Goal: Task Accomplishment & Management: Manage account settings

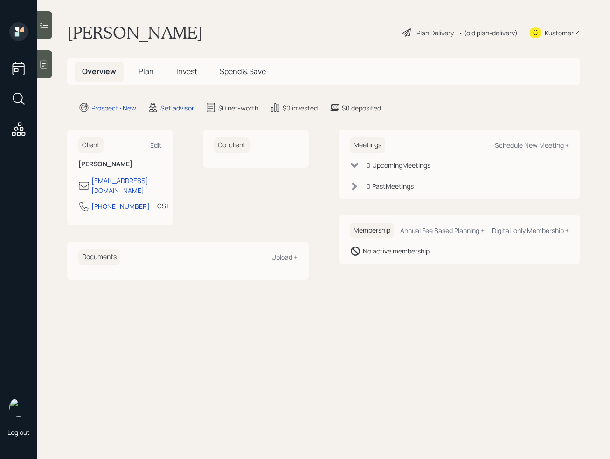
click at [39, 67] on icon at bounding box center [43, 64] width 9 height 9
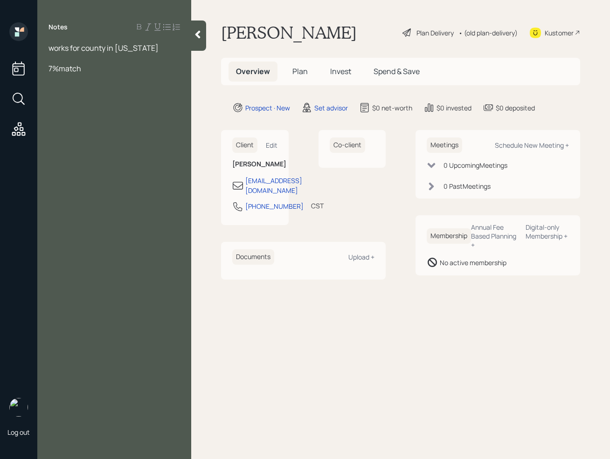
click at [48, 69] on span "7%match" at bounding box center [64, 68] width 33 height 10
click at [90, 76] on div "Notes works for county in [US_STATE] 7%match" at bounding box center [114, 235] width 154 height 426
click at [90, 71] on div "7%match" at bounding box center [113, 68] width 131 height 10
click at [49, 70] on span "7%match" at bounding box center [64, 68] width 33 height 10
click at [107, 68] on div "401k 7%match" at bounding box center [113, 68] width 131 height 10
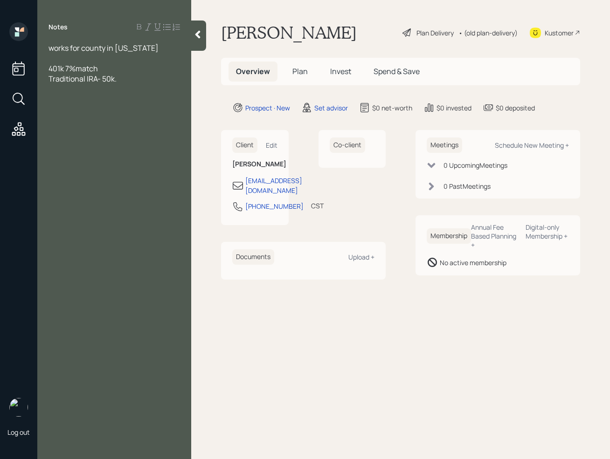
click at [77, 69] on span "401k 7%match" at bounding box center [72, 68] width 49 height 10
click at [116, 69] on div "401k 7% match" at bounding box center [113, 68] width 131 height 10
click at [55, 57] on div at bounding box center [113, 58] width 131 height 10
click at [67, 71] on div at bounding box center [113, 68] width 131 height 10
click at [81, 51] on span "works for county in [US_STATE]" at bounding box center [103, 48] width 110 height 10
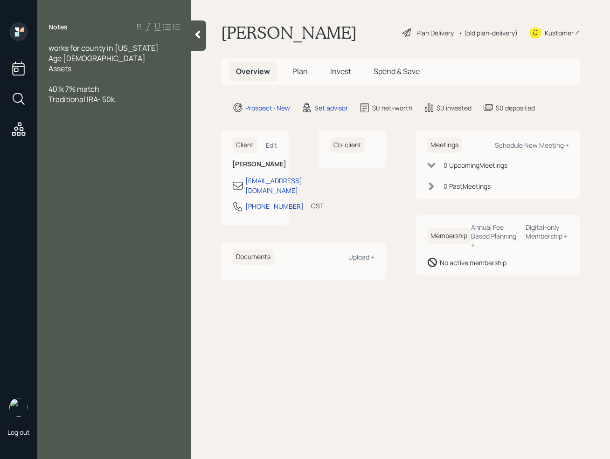
click at [76, 59] on div "Age [DEMOGRAPHIC_DATA]" at bounding box center [113, 58] width 131 height 10
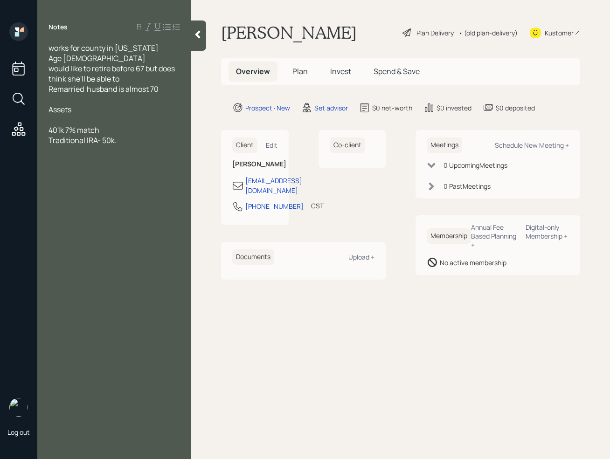
click at [89, 122] on div at bounding box center [113, 120] width 131 height 10
click at [114, 121] on div "401k 7% match" at bounding box center [113, 120] width 131 height 10
click at [107, 127] on span "Traditional IRA- 50k." at bounding box center [82, 130] width 68 height 10
click at [65, 117] on span "401k 7% match" at bounding box center [73, 120] width 51 height 10
click at [108, 115] on div "401k 7% match" at bounding box center [113, 120] width 131 height 10
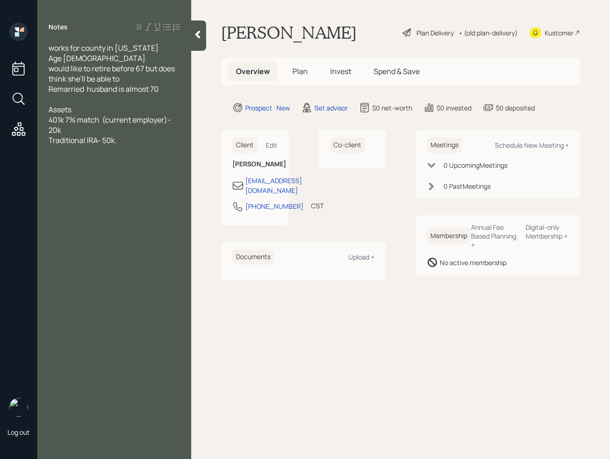
click at [122, 145] on div "Traditional IRA- 50k." at bounding box center [113, 140] width 131 height 10
click at [139, 192] on div "second house- 270k" at bounding box center [113, 191] width 131 height 10
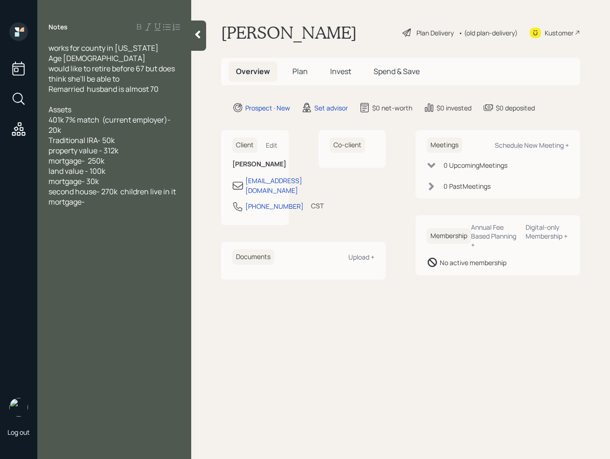
click at [121, 205] on div "mortgage-" at bounding box center [113, 202] width 131 height 10
click at [74, 209] on div at bounding box center [113, 212] width 131 height 10
click at [86, 223] on div "Income" at bounding box center [113, 222] width 131 height 10
click at [103, 212] on div "Savings - 10k" at bounding box center [113, 212] width 131 height 10
click at [109, 231] on div "Income" at bounding box center [113, 232] width 131 height 10
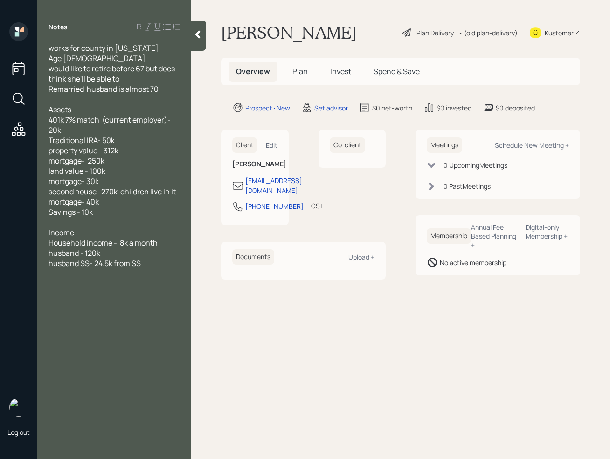
click at [152, 259] on div "husband SS- 24.5k from SS" at bounding box center [113, 263] width 131 height 10
click at [174, 272] on div "[PERSON_NAME] SS- 2800 at 65 estimate" at bounding box center [113, 279] width 131 height 21
click at [58, 299] on div at bounding box center [113, 304] width 131 height 10
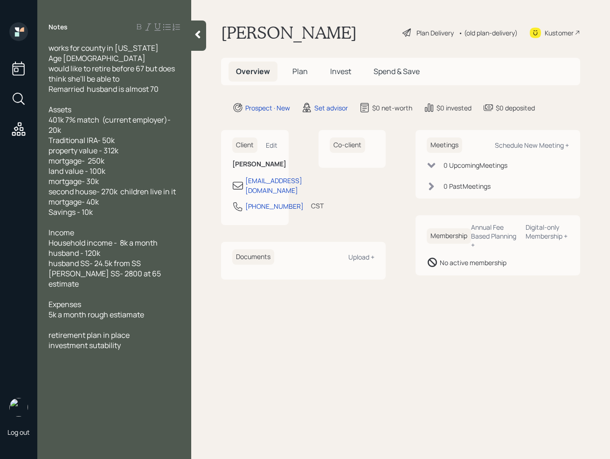
click at [96, 340] on span "investment sutability" at bounding box center [84, 345] width 72 height 10
click at [135, 340] on div "investment suitability" at bounding box center [113, 345] width 131 height 10
click at [107, 320] on div at bounding box center [113, 325] width 131 height 10
click at [62, 340] on div at bounding box center [113, 345] width 131 height 10
click at [67, 340] on span "rv- 40k" at bounding box center [60, 345] width 24 height 10
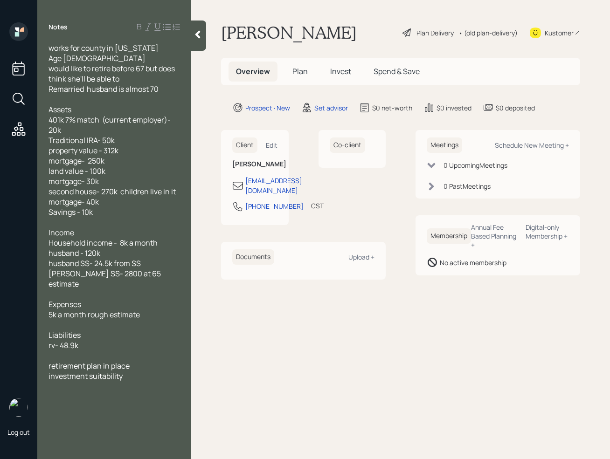
click at [97, 340] on div "rv- 48.9k" at bounding box center [113, 345] width 131 height 10
click at [139, 361] on div "Pickup trick - 43.2k" at bounding box center [113, 366] width 131 height 10
click at [136, 371] on div at bounding box center [113, 376] width 131 height 10
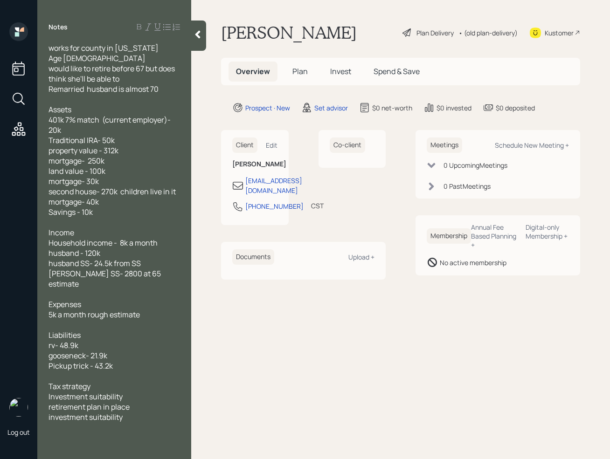
click at [136, 422] on div at bounding box center [113, 427] width 131 height 10
click at [131, 412] on div "investment suitability" at bounding box center [113, 417] width 131 height 10
click at [86, 371] on div at bounding box center [113, 376] width 131 height 10
click at [144, 412] on div "retirement plan in place" at bounding box center [113, 417] width 131 height 10
click at [234, 361] on main "[PERSON_NAME] Plan Delivery • (old plan-delivery) Kustomer Overview Plan Invest…" at bounding box center [400, 229] width 419 height 459
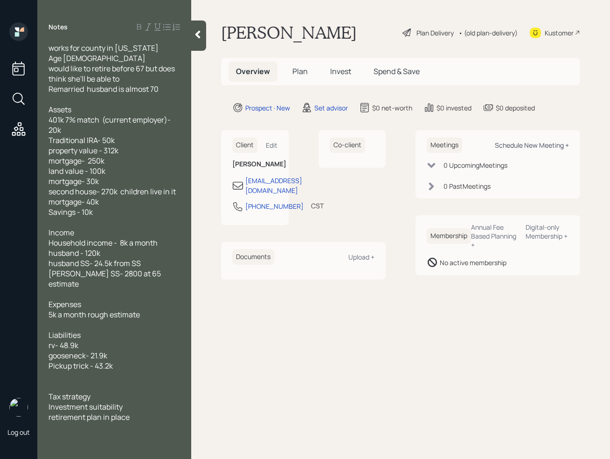
click at [535, 145] on div "Schedule New Meeting +" at bounding box center [532, 145] width 74 height 9
select select "round-[PERSON_NAME]"
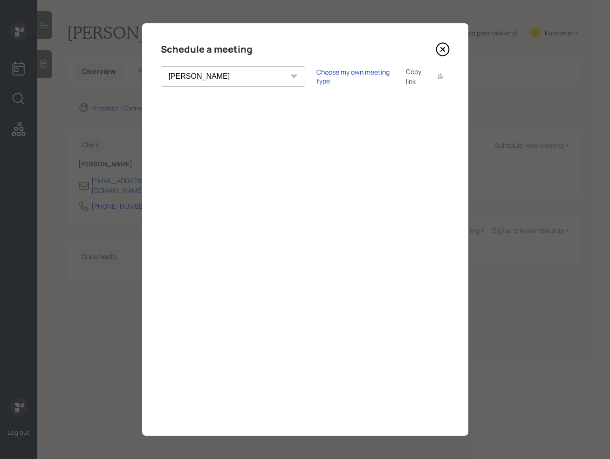
select select "round-[PERSON_NAME]"
